Goal: Task Accomplishment & Management: Manage account settings

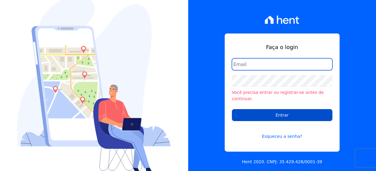
type input "[PERSON_NAME][EMAIL_ADDRESS][PERSON_NAME][DOMAIN_NAME]"
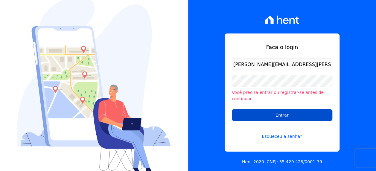
click at [292, 112] on input "Entrar" at bounding box center [282, 115] width 100 height 12
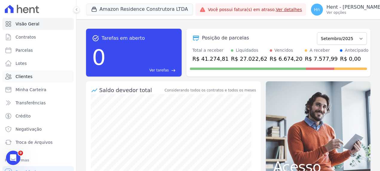
click at [32, 80] on link "Clientes" at bounding box center [37, 77] width 71 height 12
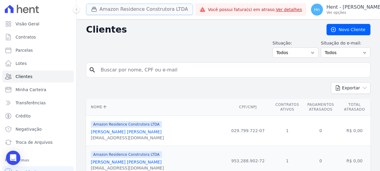
click at [166, 9] on button "Amazon Residence Construtora LTDA" at bounding box center [139, 9] width 107 height 11
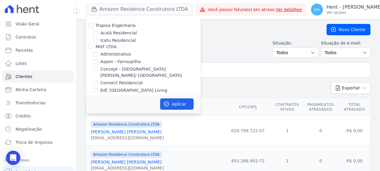
scroll to position [1319, 0]
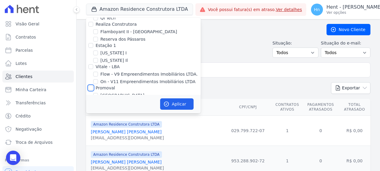
click at [91, 85] on input "Promoval" at bounding box center [90, 87] width 5 height 5
checkbox input "true"
click at [178, 103] on button "Aplicar" at bounding box center [176, 103] width 33 height 11
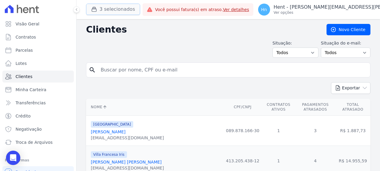
click at [123, 7] on button "3 selecionados" at bounding box center [113, 9] width 54 height 11
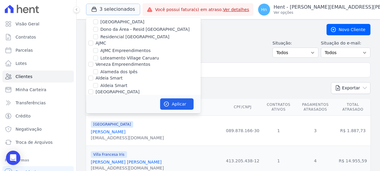
scroll to position [239, 0]
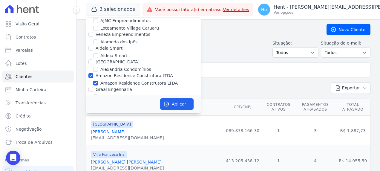
click at [121, 73] on label "Amazon Residence Construtora LTDA" at bounding box center [134, 75] width 77 height 5
click at [93, 73] on input "Amazon Residence Construtora LTDA" at bounding box center [90, 75] width 5 height 5
checkbox input "false"
click at [184, 108] on button "Aplicar" at bounding box center [176, 103] width 33 height 11
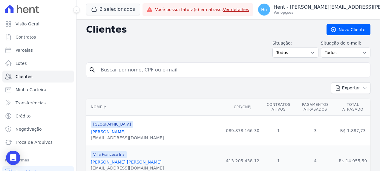
click at [121, 65] on input "search" at bounding box center [232, 70] width 271 height 12
paste input "[PERSON_NAME] [PERSON_NAME]"
type input "[PERSON_NAME] [PERSON_NAME]"
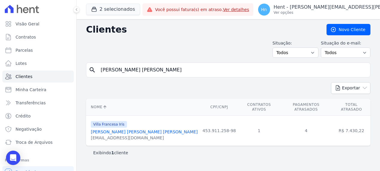
click at [105, 129] on link "[PERSON_NAME] [PERSON_NAME] [PERSON_NAME]" at bounding box center [144, 131] width 107 height 5
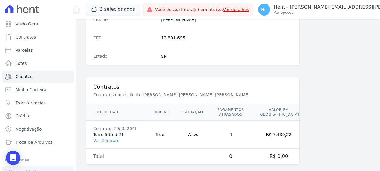
scroll to position [390, 0]
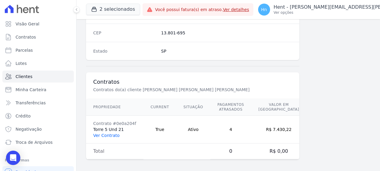
click at [106, 133] on link "Ver Contrato" at bounding box center [106, 135] width 26 height 5
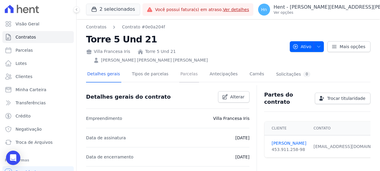
click at [181, 67] on link "Parcelas" at bounding box center [189, 75] width 20 height 16
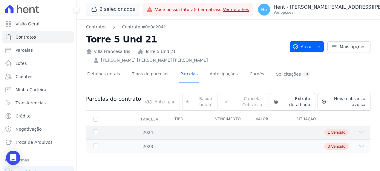
click at [364, 129] on icon at bounding box center [362, 132] width 6 height 6
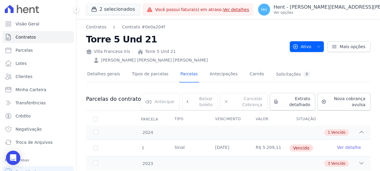
scroll to position [8, 0]
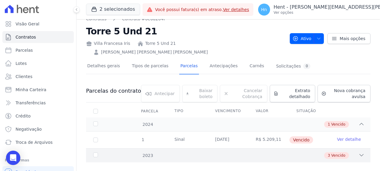
click at [359, 152] on icon at bounding box center [362, 155] width 6 height 6
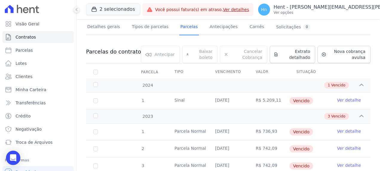
scroll to position [59, 0]
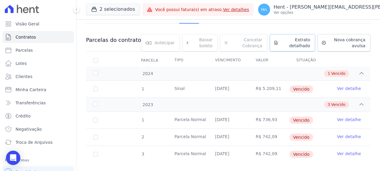
click at [297, 37] on span "Extrato detalhado" at bounding box center [296, 43] width 30 height 12
click at [354, 38] on span "Exportar PDF" at bounding box center [360, 41] width 31 height 6
